Goal: Task Accomplishment & Management: Use online tool/utility

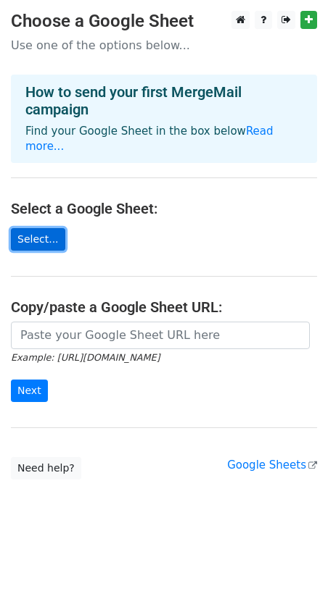
click at [46, 229] on link "Select..." at bounding box center [38, 239] width 54 height 22
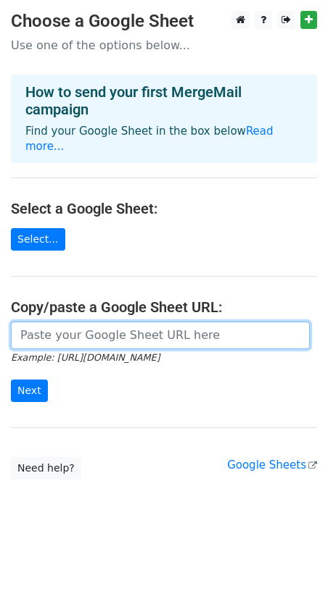
click at [88, 322] on input "url" at bounding box center [160, 336] width 299 height 28
paste input "https://docs.google.com/spreadsheets/d/1TRBfS-iEtQdqzxP5ZN5ttsQAL9I3HQVUMlK4OY4…"
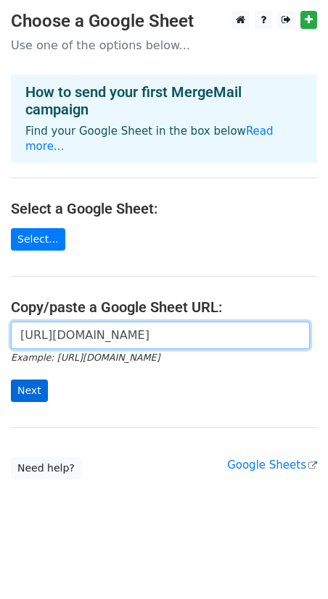
type input "https://docs.google.com/spreadsheets/d/1TRBfS-iEtQdqzxP5ZN5ttsQAL9I3HQVUMlK4OY4…"
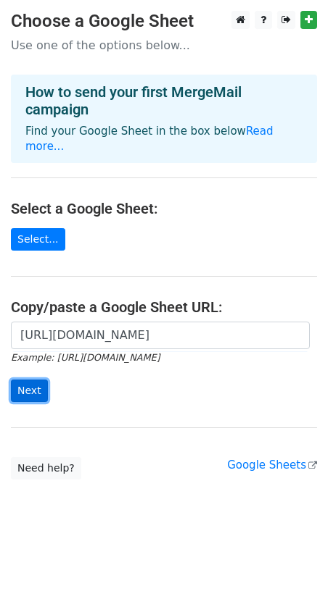
click at [38, 380] on input "Next" at bounding box center [29, 391] width 37 height 22
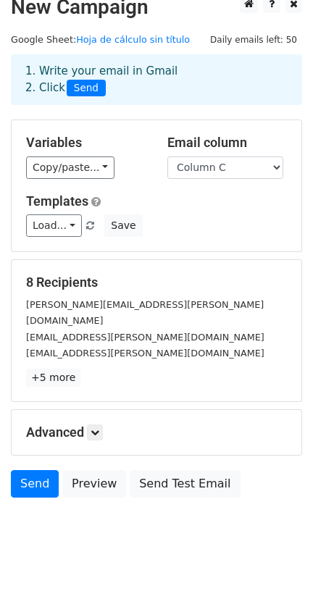
scroll to position [20, 0]
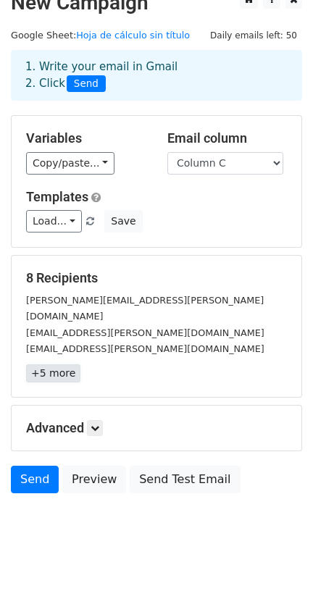
click at [59, 365] on link "+5 more" at bounding box center [53, 374] width 54 height 18
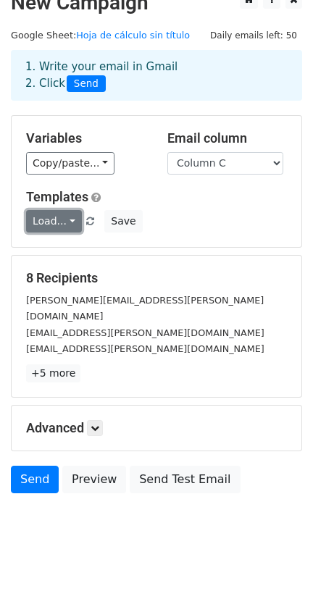
click at [61, 222] on link "Load..." at bounding box center [54, 221] width 56 height 22
click at [64, 222] on link "Load..." at bounding box center [54, 221] width 56 height 22
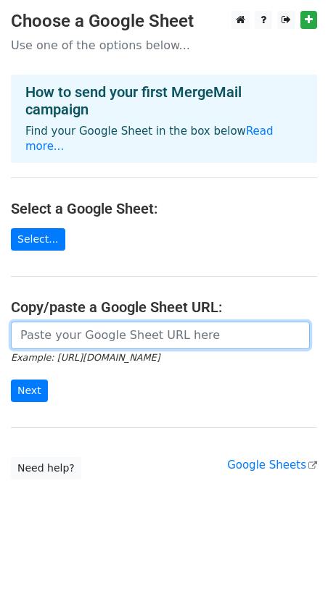
click at [120, 322] on input "url" at bounding box center [160, 336] width 299 height 28
type input "https://docs.google.com/spreadsheets/d/1TRBfS-iEtQdqzxP5ZN5ttsQAL9I3HQVUMlK4OY4…"
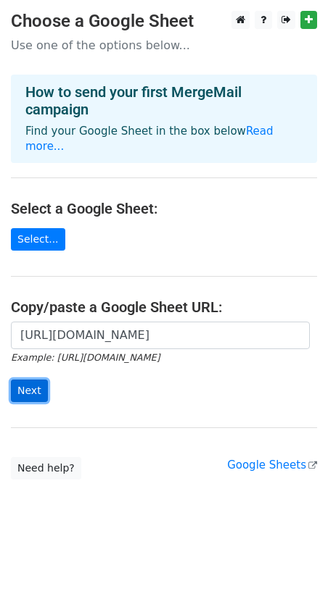
click at [36, 380] on input "Next" at bounding box center [29, 391] width 37 height 22
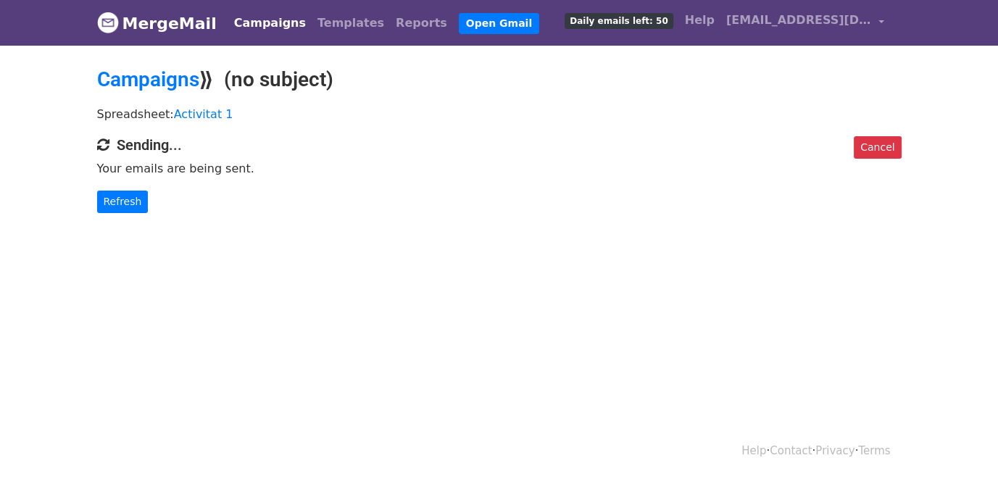
scroll to position [1, 0]
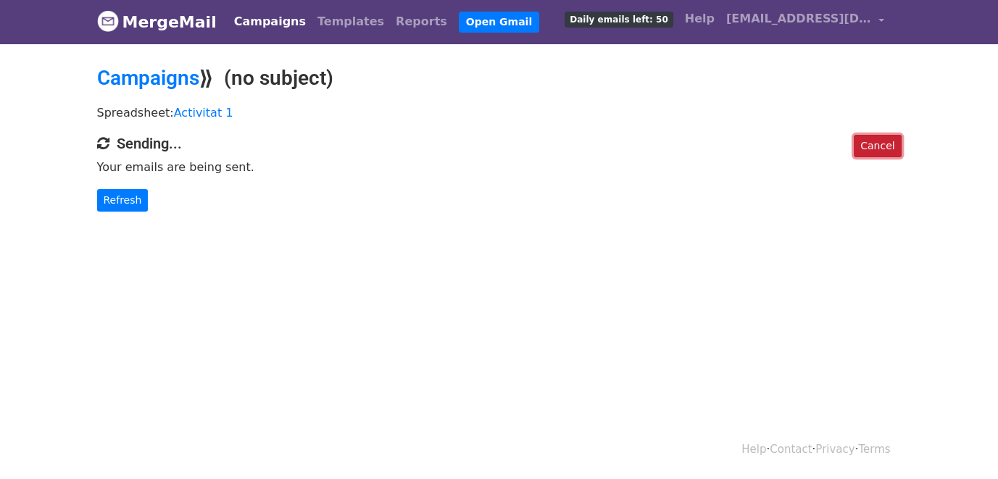
click at [872, 141] on link "Cancel" at bounding box center [877, 146] width 47 height 22
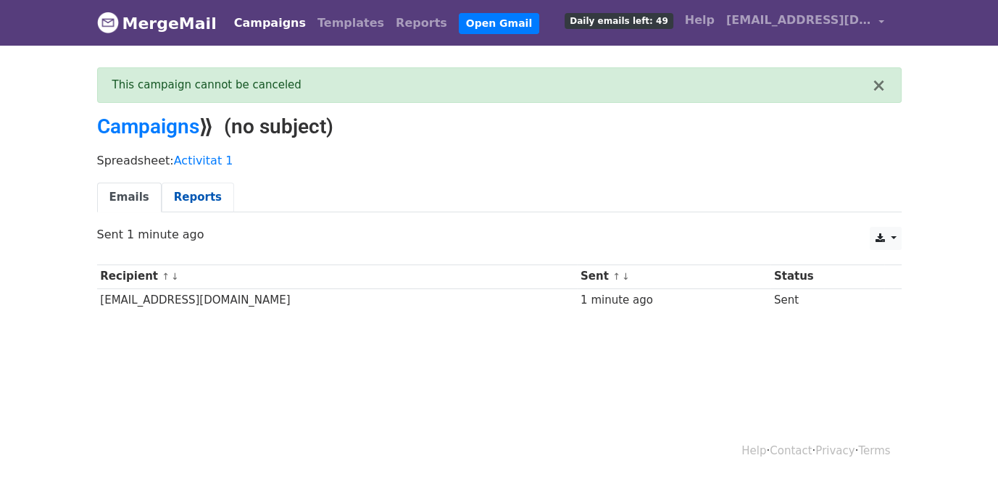
click at [203, 194] on link "Reports" at bounding box center [198, 198] width 72 height 30
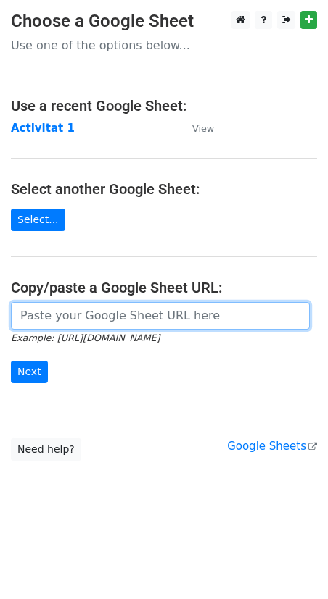
click at [74, 309] on input "url" at bounding box center [160, 316] width 299 height 28
click at [124, 321] on input "url" at bounding box center [160, 316] width 299 height 28
paste input "https://docs.google.com/spreadsheets/d/1TRBfS-iEtQdqzxP5ZN5ttsQAL9I3HQVUMlK4OY4…"
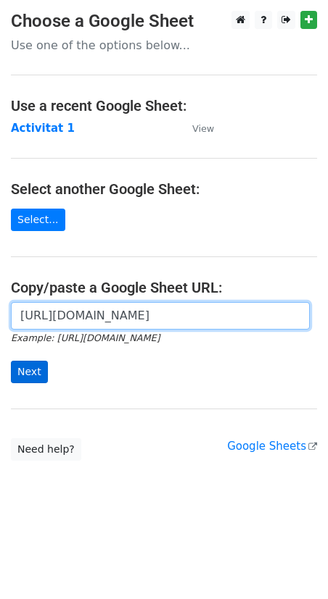
type input "https://docs.google.com/spreadsheets/d/1TRBfS-iEtQdqzxP5ZN5ttsQAL9I3HQVUMlK4OY4…"
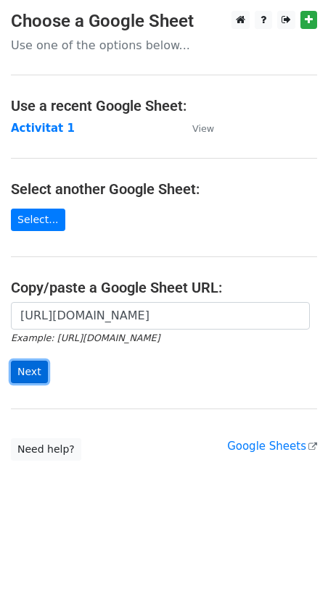
scroll to position [0, 0]
click at [30, 374] on input "Next" at bounding box center [29, 372] width 37 height 22
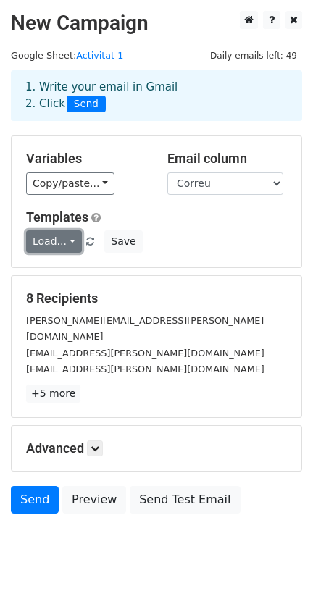
click at [70, 240] on link "Load..." at bounding box center [54, 241] width 56 height 22
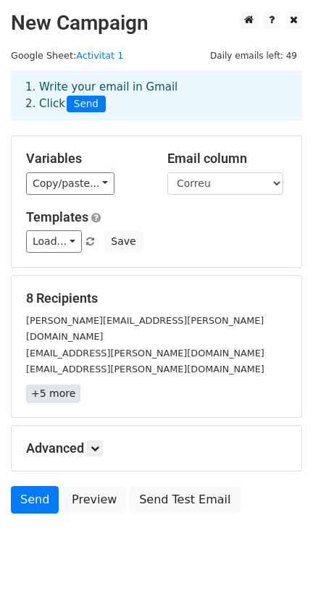
click at [55, 385] on link "+5 more" at bounding box center [53, 394] width 54 height 18
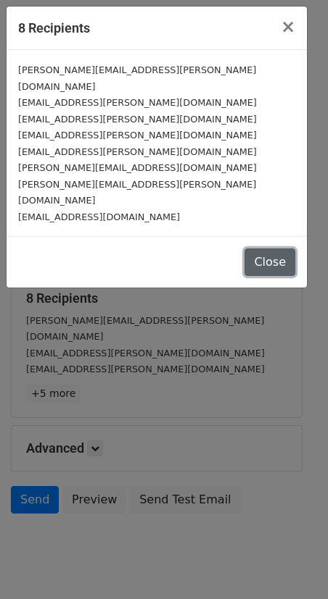
click at [277, 249] on button "Close" at bounding box center [269, 263] width 51 height 28
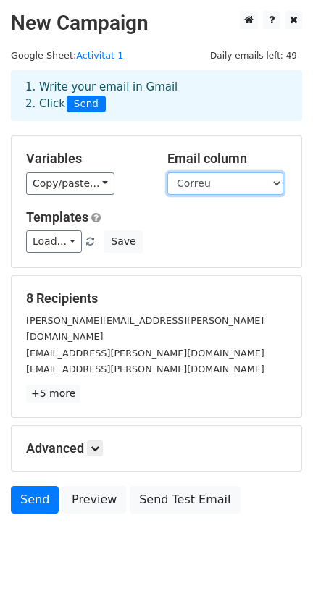
click at [259, 184] on select "Nom Correu Link" at bounding box center [225, 183] width 116 height 22
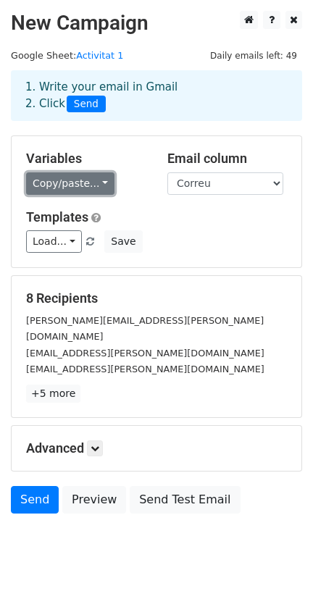
click at [89, 180] on link "Copy/paste..." at bounding box center [70, 183] width 88 height 22
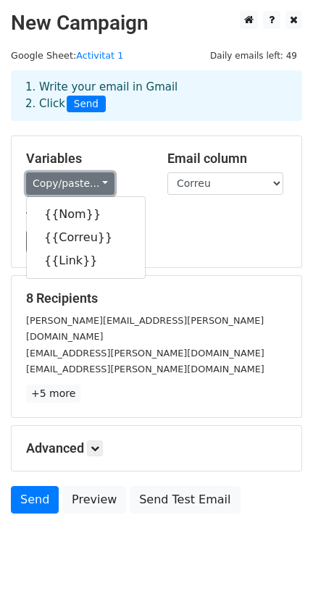
click at [89, 180] on link "Copy/paste..." at bounding box center [70, 183] width 88 height 22
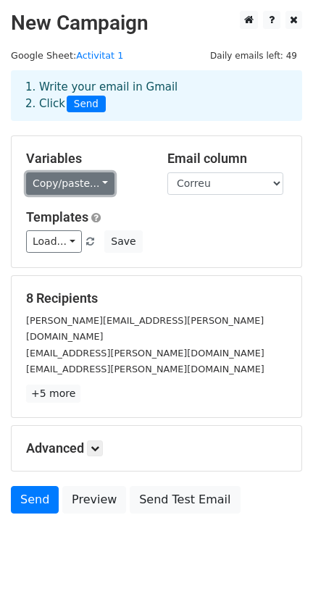
click at [89, 180] on link "Copy/paste..." at bounding box center [70, 183] width 88 height 22
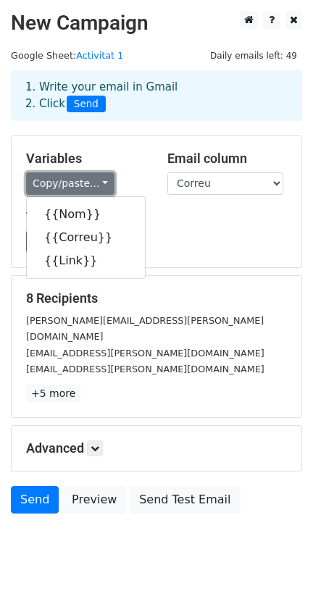
click at [89, 180] on link "Copy/paste..." at bounding box center [70, 183] width 88 height 22
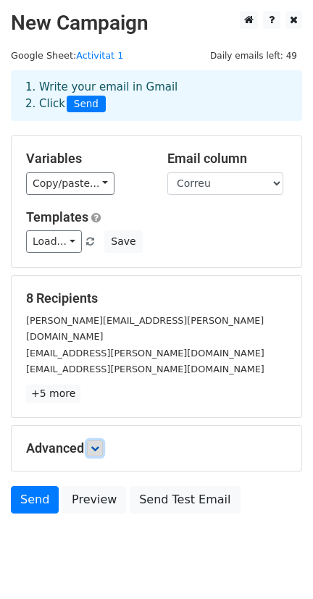
click at [99, 444] on icon at bounding box center [95, 448] width 9 height 9
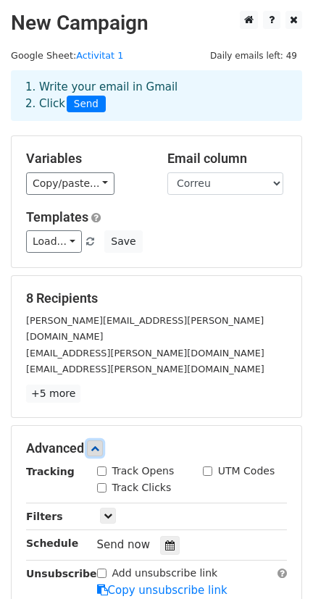
scroll to position [96, 0]
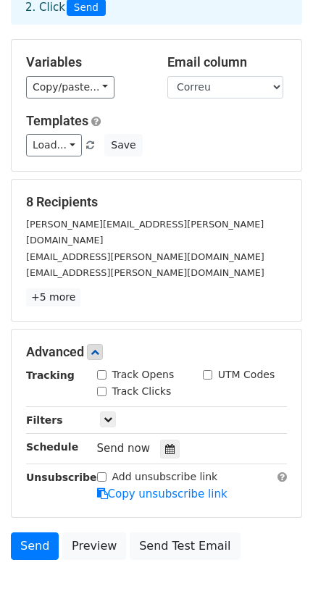
click at [101, 370] on input "Track Opens" at bounding box center [101, 374] width 9 height 9
checkbox input "true"
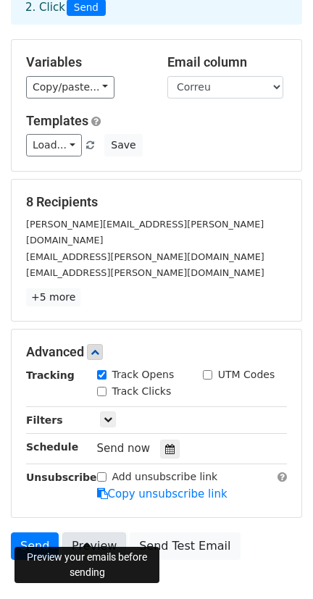
click at [91, 533] on link "Preview" at bounding box center [94, 547] width 64 height 28
click at [95, 535] on link "Preview" at bounding box center [94, 547] width 64 height 28
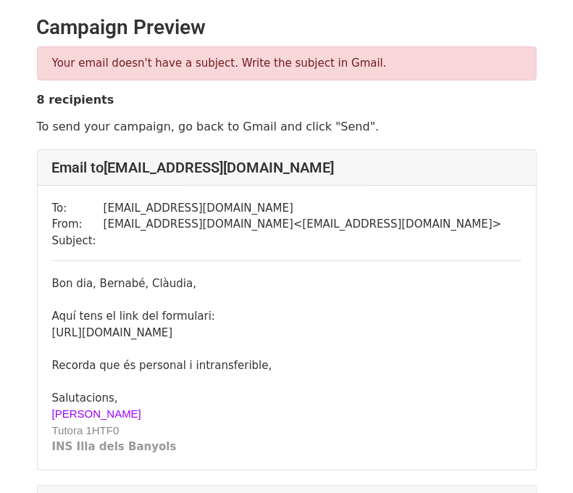
click at [194, 83] on div "Your email doesn't have a subject. Write the subject in Gmail. 8 recipients To …" at bounding box center [287, 90] width 522 height 88
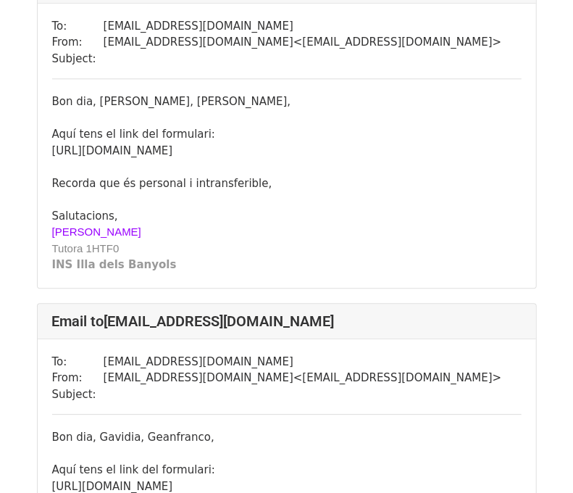
scroll to position [1232, 0]
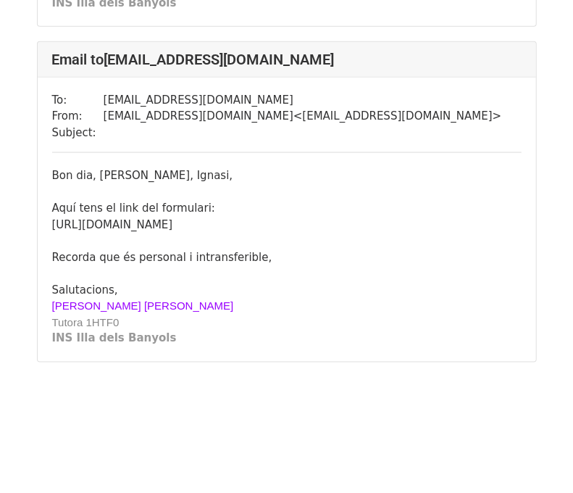
scroll to position [2588, 0]
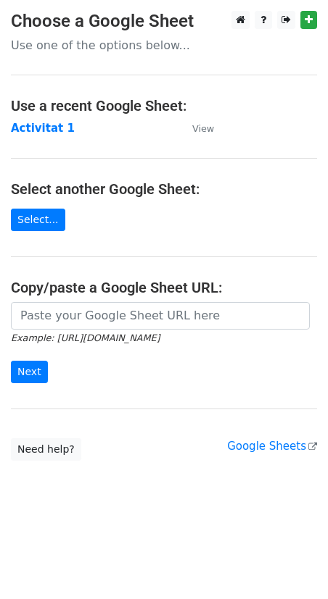
click at [66, 331] on icon "Example: https://docs.google.com/spreadsheets/d/abc/edit" at bounding box center [85, 337] width 149 height 13
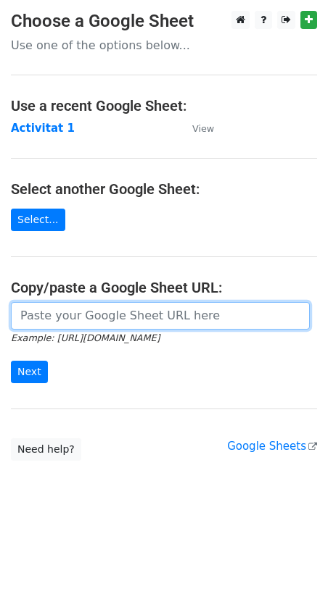
click at [72, 319] on input "url" at bounding box center [160, 316] width 299 height 28
paste input "https://docs.google.com/spreadsheets/d/1Hd09Wqug7uOEuh2TsdlDX1kt5mGIwrqW7EPTrN4…"
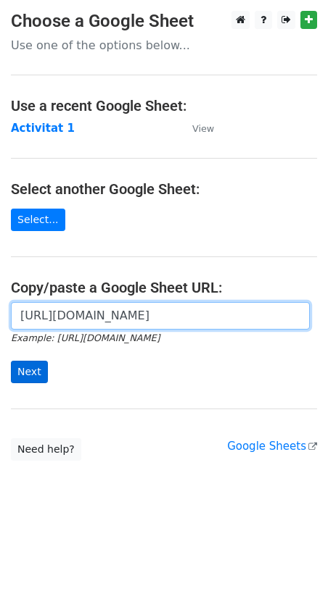
type input "https://docs.google.com/spreadsheets/d/1Hd09Wqug7uOEuh2TsdlDX1kt5mGIwrqW7EPTrN4…"
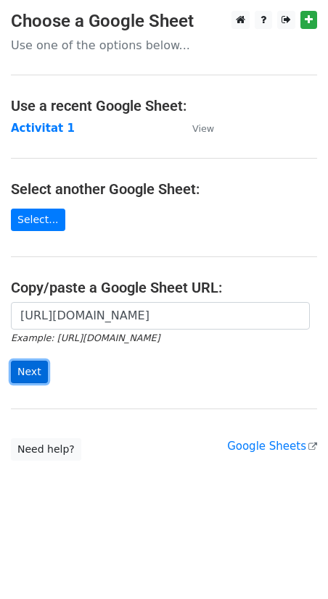
click at [28, 366] on input "Next" at bounding box center [29, 372] width 37 height 22
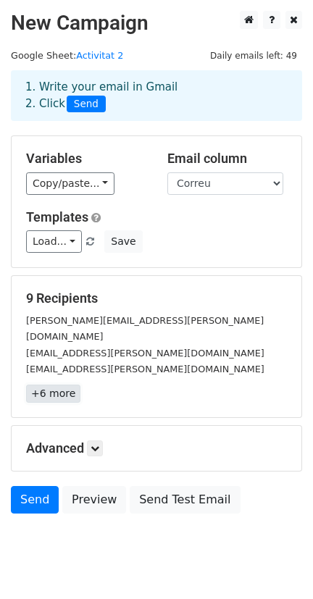
click at [51, 385] on link "+6 more" at bounding box center [53, 394] width 54 height 18
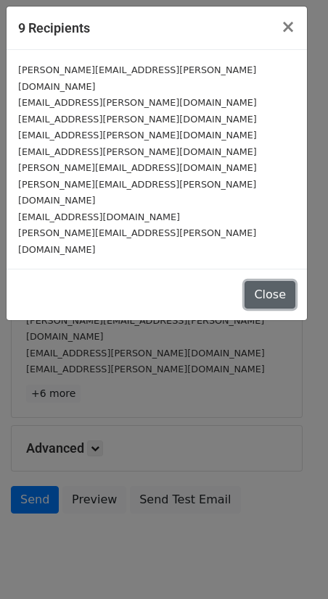
click at [273, 281] on button "Close" at bounding box center [269, 295] width 51 height 28
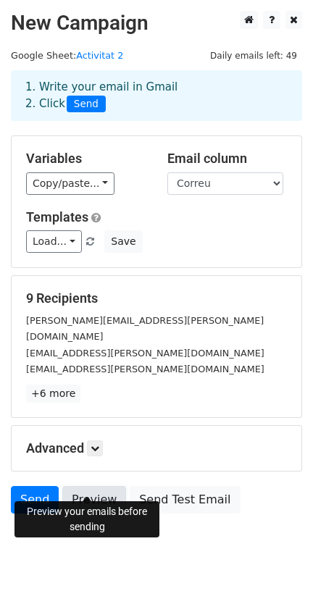
click at [102, 488] on link "Preview" at bounding box center [94, 500] width 64 height 28
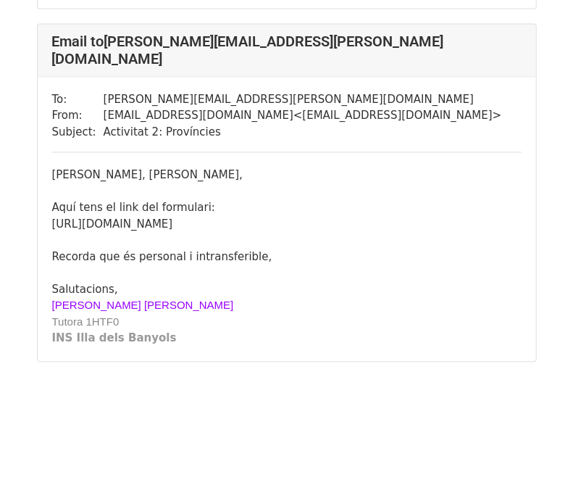
scroll to position [2894, 0]
